Goal: Use online tool/utility: Use online tool/utility

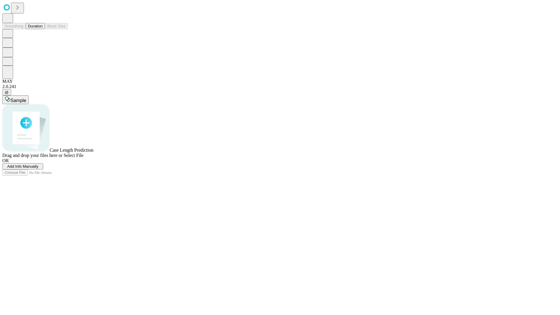
click at [43, 29] on button "Duration" at bounding box center [35, 26] width 19 height 6
click at [83, 158] on span "Select File" at bounding box center [74, 155] width 20 height 5
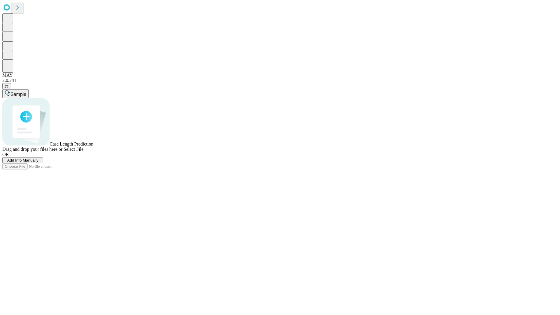
click at [83, 152] on span "Select File" at bounding box center [74, 149] width 20 height 5
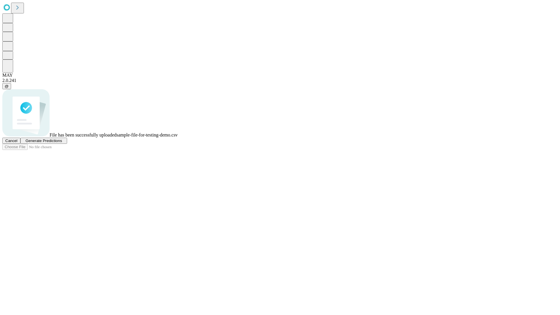
click at [62, 143] on span "Generate Predictions" at bounding box center [43, 141] width 36 height 4
